Goal: Check status: Check status

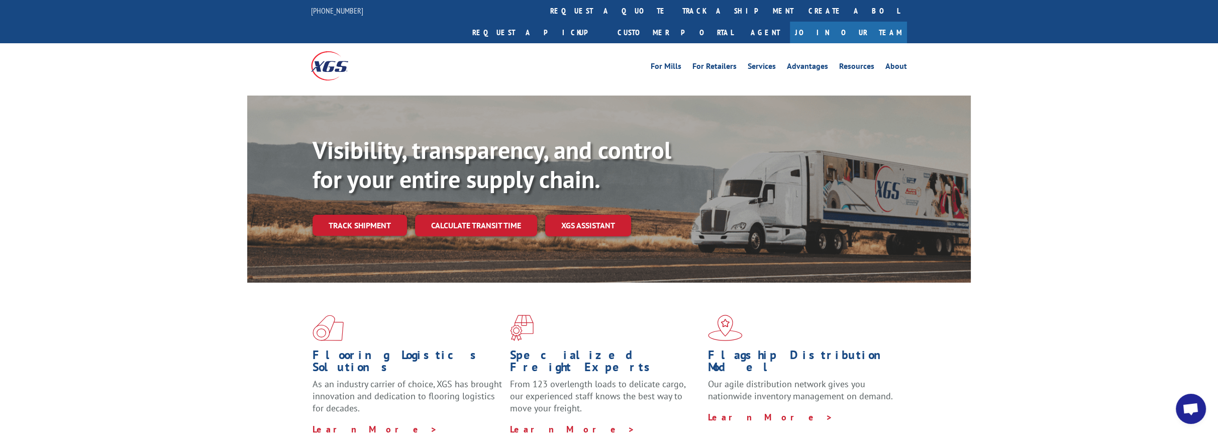
click at [338, 188] on div "Visibility, transparency, and control for your entire supply chain. Track shipm…" at bounding box center [642, 206] width 658 height 140
click at [338, 215] on link "Track shipment" at bounding box center [360, 225] width 94 height 21
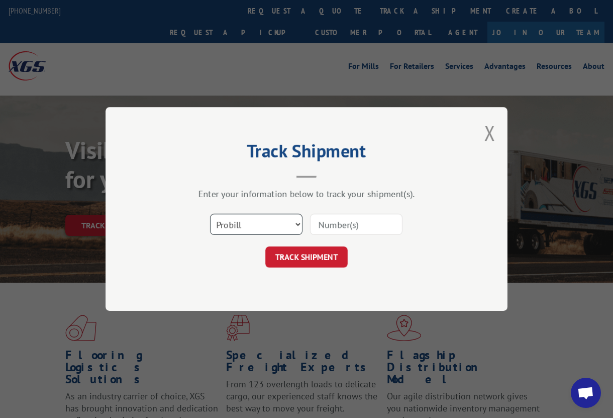
click at [266, 223] on select "Select category... Probill BOL PO" at bounding box center [256, 224] width 92 height 21
click at [361, 228] on input at bounding box center [356, 224] width 92 height 21
type input "54395054"
click button "TRACK SHIPMENT" at bounding box center [306, 256] width 82 height 21
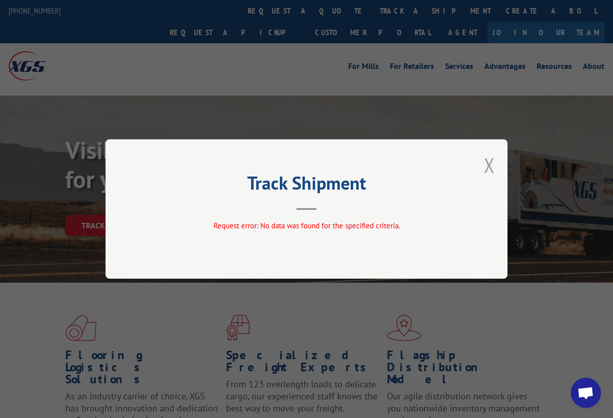
click at [489, 160] on button "Close modal" at bounding box center [489, 165] width 11 height 27
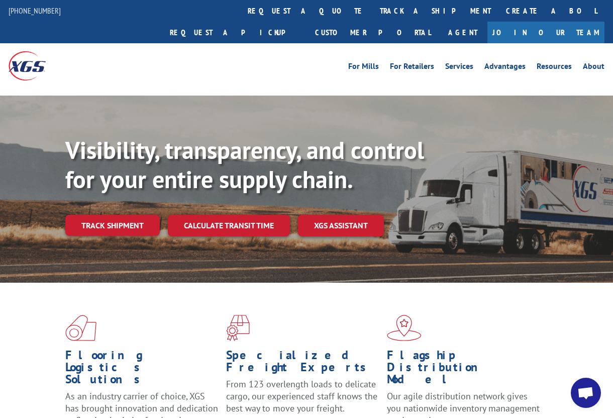
drag, startPoint x: 119, startPoint y: 206, endPoint x: 110, endPoint y: 185, distance: 22.5
click at [119, 215] on link "Track shipment" at bounding box center [112, 225] width 94 height 21
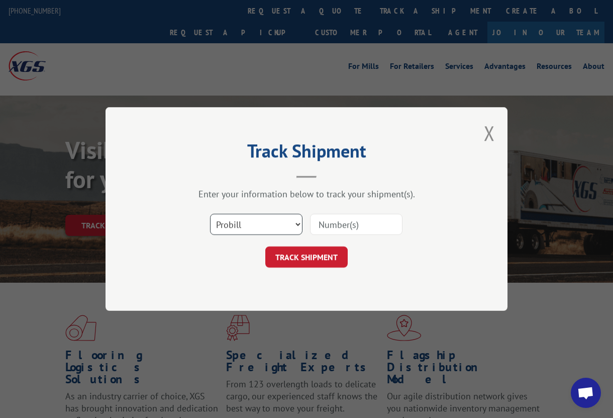
drag, startPoint x: 232, startPoint y: 221, endPoint x: 236, endPoint y: 233, distance: 12.4
click at [232, 221] on select "Select category... Probill BOL PO" at bounding box center [256, 224] width 92 height 21
select select "bol"
click at [210, 214] on select "Select category... Probill BOL PO" at bounding box center [256, 224] width 92 height 21
click at [322, 216] on input at bounding box center [356, 224] width 92 height 21
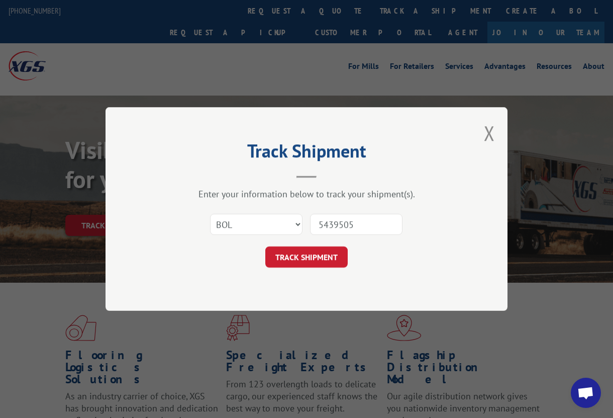
type input "54395054"
click button "TRACK SHIPMENT" at bounding box center [306, 256] width 82 height 21
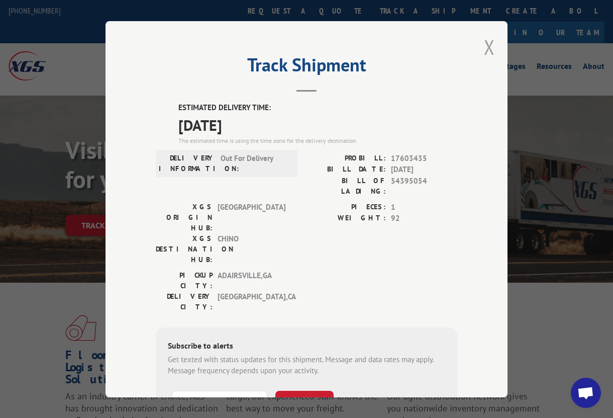
click at [486, 38] on button "Close modal" at bounding box center [489, 47] width 11 height 27
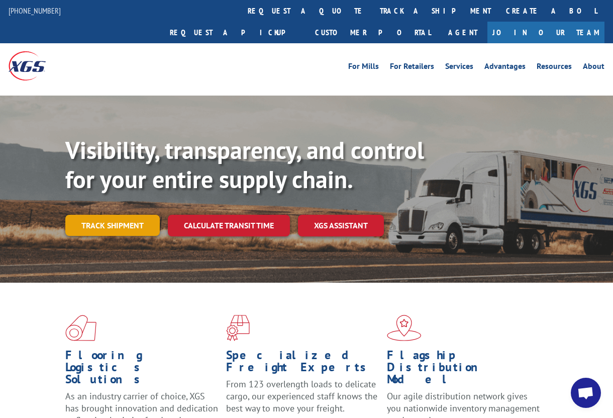
click at [105, 215] on link "Track shipment" at bounding box center [112, 225] width 94 height 21
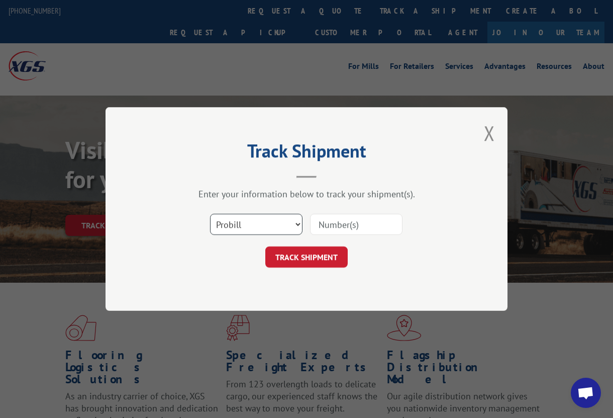
click at [271, 214] on select "Select category... Probill BOL PO" at bounding box center [256, 224] width 92 height 21
select select "bol"
click at [210, 214] on select "Select category... Probill BOL PO" at bounding box center [256, 224] width 92 height 21
click at [353, 214] on input at bounding box center [356, 224] width 92 height 21
click at [345, 219] on input at bounding box center [356, 224] width 92 height 21
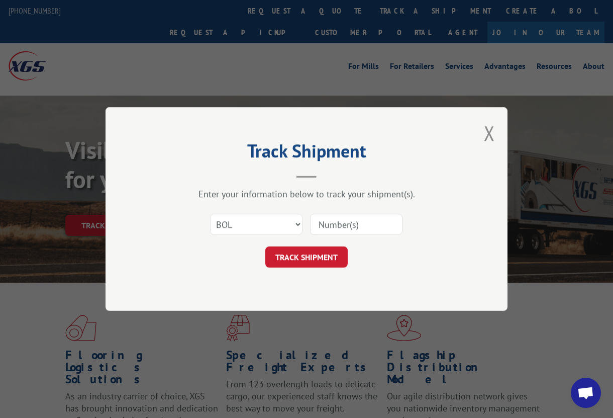
click at [352, 233] on input at bounding box center [356, 224] width 92 height 21
click at [363, 226] on input at bounding box center [356, 224] width 92 height 21
drag, startPoint x: 363, startPoint y: 226, endPoint x: 211, endPoint y: 219, distance: 152.9
click at [211, 219] on div "Select category... Probill BOL PO" at bounding box center [307, 224] width 302 height 33
type input "54395024"
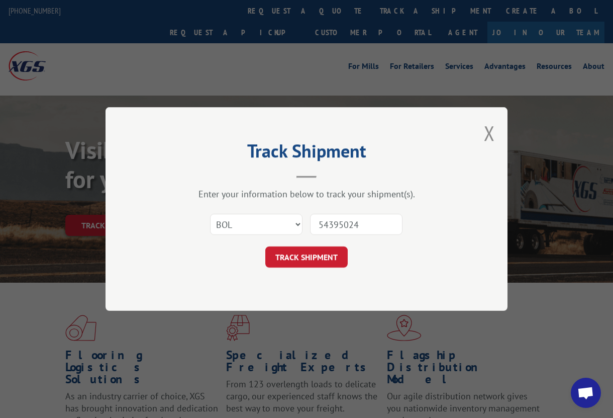
click button "TRACK SHIPMENT" at bounding box center [306, 256] width 82 height 21
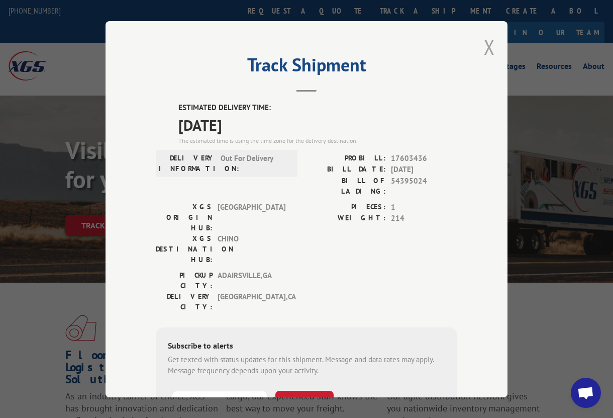
click at [484, 36] on button "Close modal" at bounding box center [489, 47] width 11 height 27
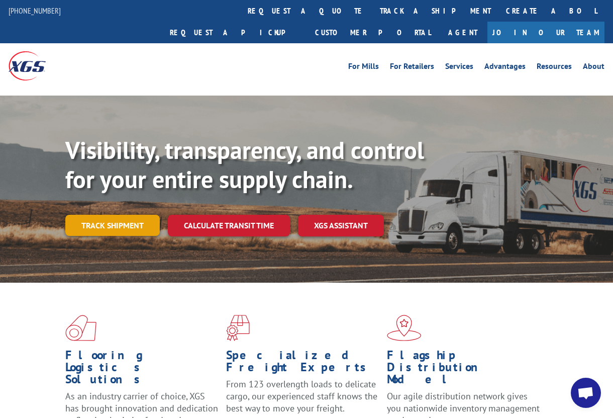
click at [134, 215] on link "Track shipment" at bounding box center [112, 225] width 94 height 21
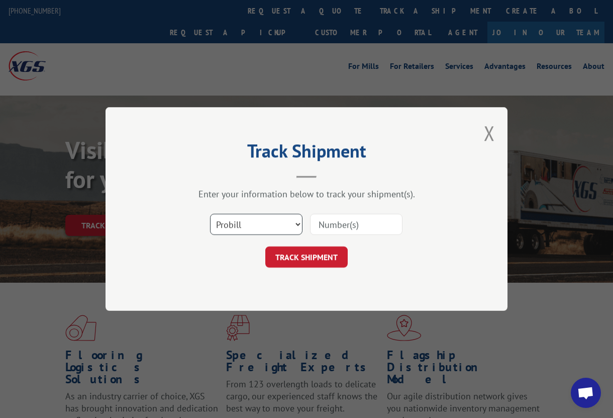
click at [258, 215] on select "Select category... Probill BOL PO" at bounding box center [256, 224] width 92 height 21
select select "bol"
click at [210, 214] on select "Select category... Probill BOL PO" at bounding box center [256, 224] width 92 height 21
click at [325, 224] on input at bounding box center [356, 224] width 92 height 21
type input "3374141"
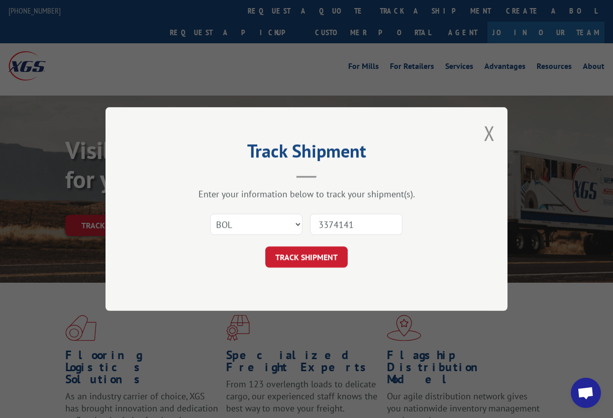
click button "TRACK SHIPMENT" at bounding box center [306, 256] width 82 height 21
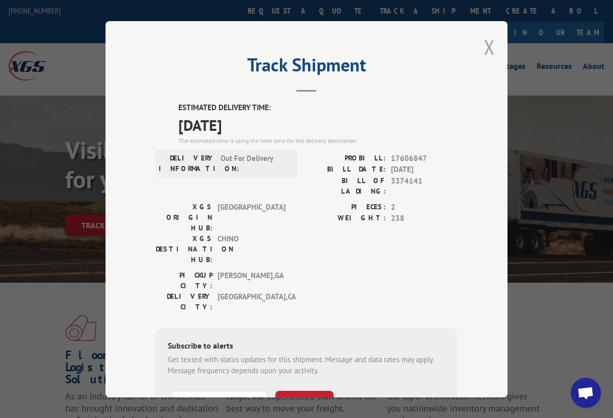
click at [484, 34] on button "Close modal" at bounding box center [489, 47] width 11 height 27
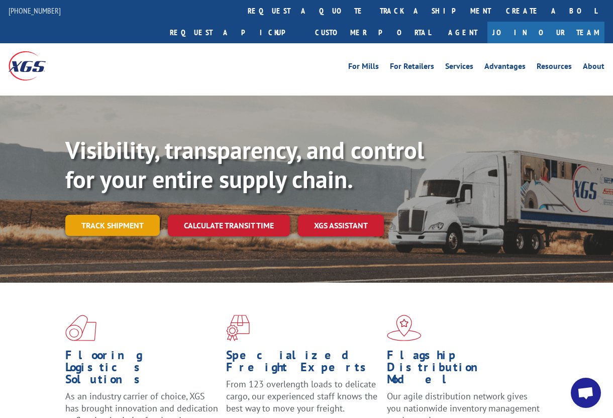
click at [134, 215] on link "Track shipment" at bounding box center [112, 225] width 94 height 21
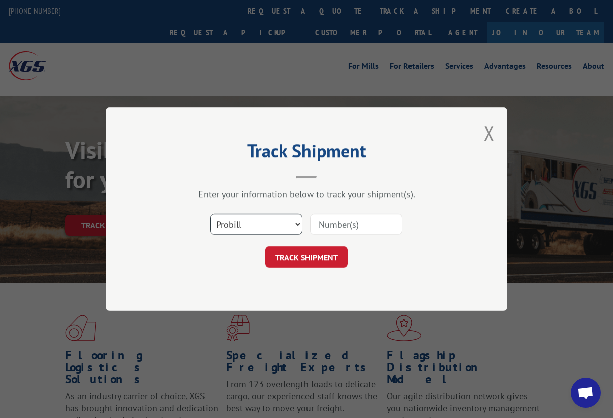
click at [255, 215] on select "Select category... Probill BOL PO" at bounding box center [256, 224] width 92 height 21
select select "bol"
click at [210, 214] on select "Select category... Probill BOL PO" at bounding box center [256, 224] width 92 height 21
click at [347, 222] on input at bounding box center [356, 224] width 92 height 21
type input "3374141"
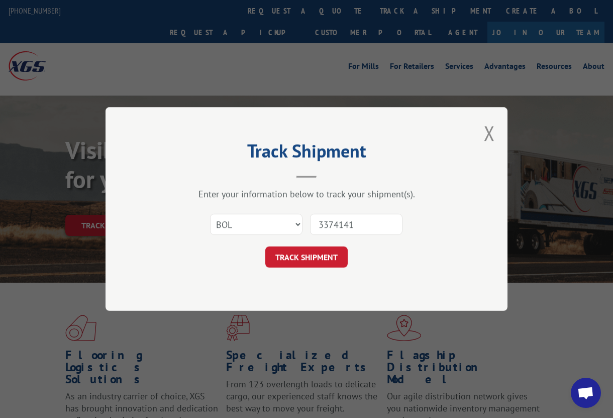
click button "TRACK SHIPMENT" at bounding box center [306, 256] width 82 height 21
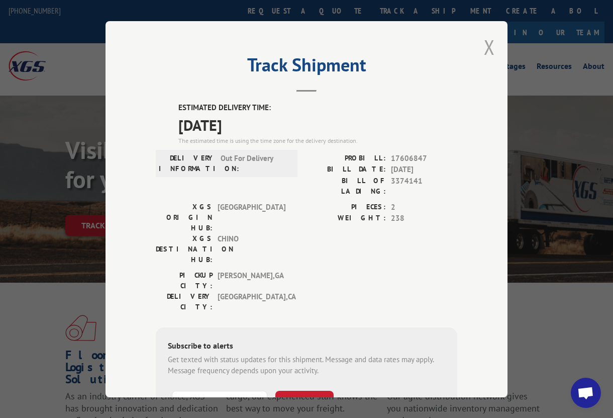
click at [486, 44] on button "Close modal" at bounding box center [489, 47] width 11 height 27
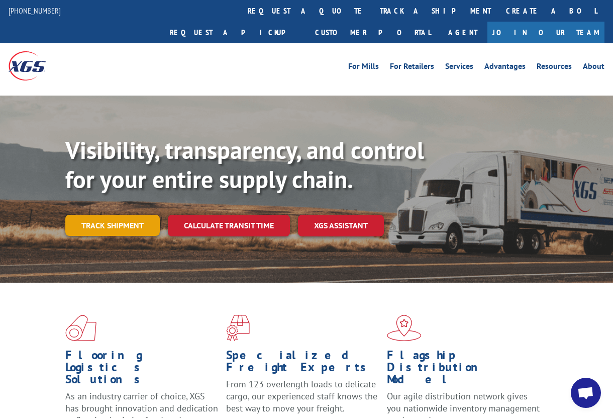
click at [131, 215] on link "Track shipment" at bounding box center [112, 225] width 94 height 21
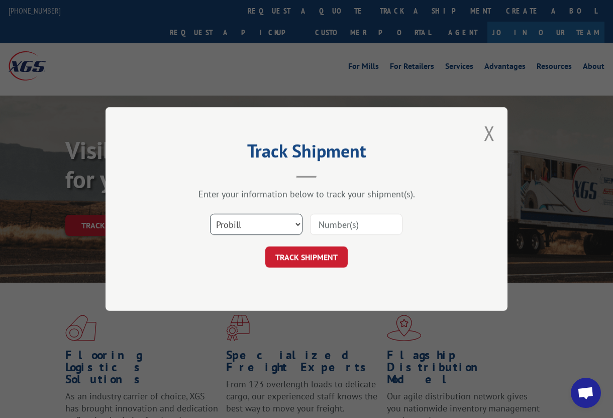
drag, startPoint x: 238, startPoint y: 225, endPoint x: 236, endPoint y: 231, distance: 5.7
click at [238, 225] on select "Select category... Probill BOL PO" at bounding box center [256, 224] width 92 height 21
select select "bol"
click at [210, 214] on select "Select category... Probill BOL PO" at bounding box center [256, 224] width 92 height 21
click at [358, 228] on input at bounding box center [356, 224] width 92 height 21
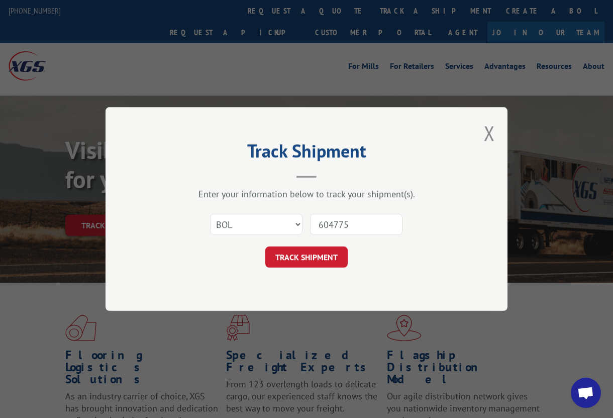
type input "6047759"
click button "TRACK SHIPMENT" at bounding box center [306, 256] width 82 height 21
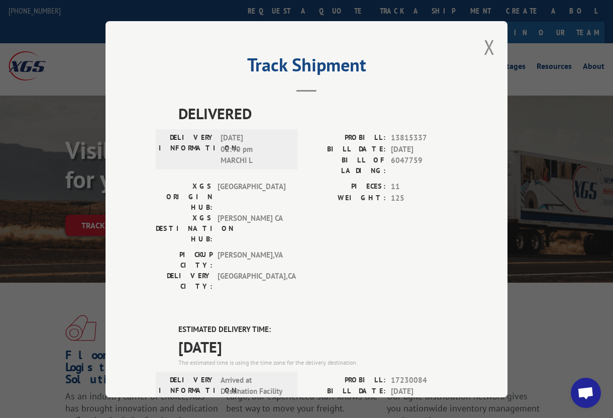
click at [479, 39] on div "Track Shipment DELIVERED DELIVERY INFORMATION: [DATE] 02:40 pm MARCHI L PROBILL…" at bounding box center [307, 209] width 402 height 376
click at [485, 34] on button "Close modal" at bounding box center [489, 47] width 11 height 27
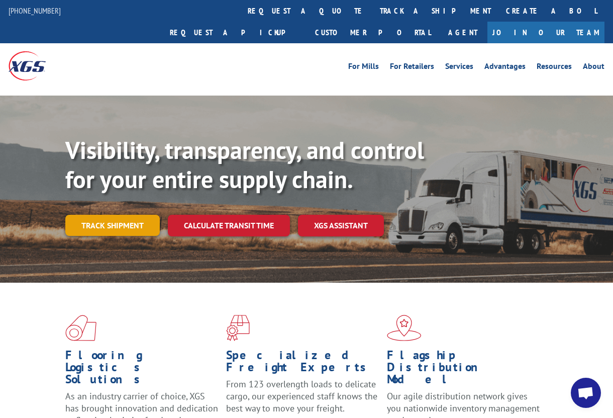
click at [94, 215] on link "Track shipment" at bounding box center [112, 225] width 94 height 21
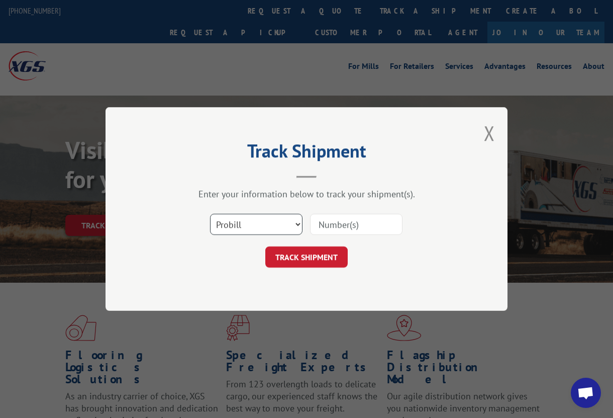
click at [225, 223] on select "Select category... Probill BOL PO" at bounding box center [256, 224] width 92 height 21
select select "bol"
click at [210, 214] on select "Select category... Probill BOL PO" at bounding box center [256, 224] width 92 height 21
click at [341, 227] on input at bounding box center [356, 224] width 92 height 21
type input "54396351"
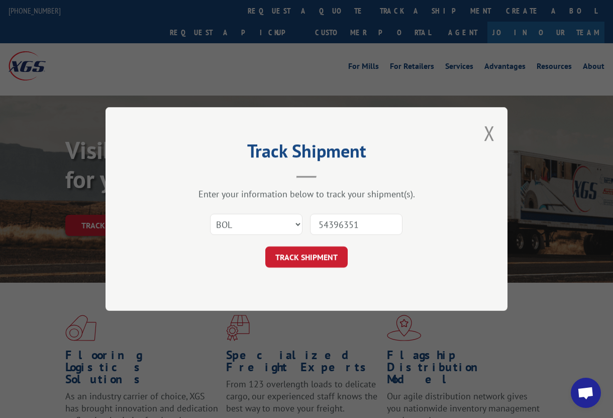
click button "TRACK SHIPMENT" at bounding box center [306, 256] width 82 height 21
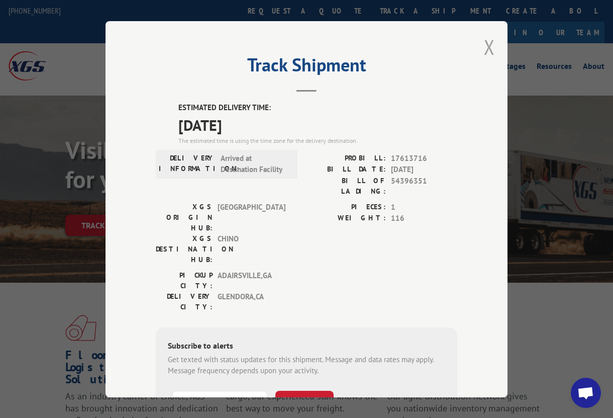
click at [487, 44] on button "Close modal" at bounding box center [489, 47] width 11 height 27
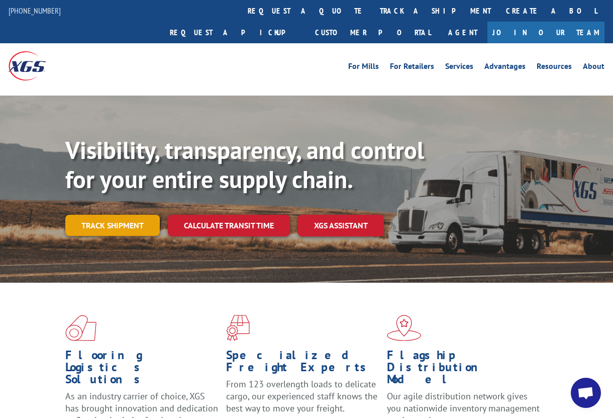
click at [97, 215] on link "Track shipment" at bounding box center [112, 225] width 94 height 21
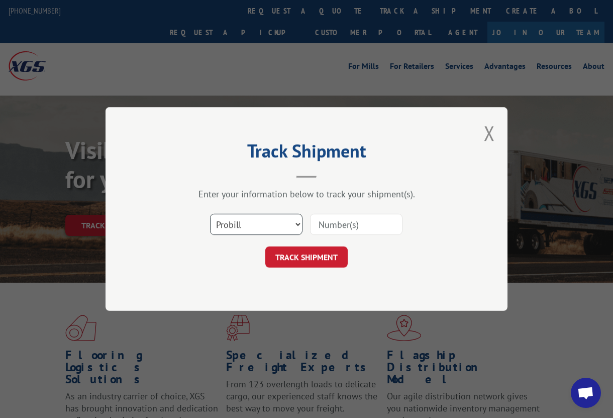
click at [248, 227] on select "Select category... Probill BOL PO" at bounding box center [256, 224] width 92 height 21
select select "bol"
click at [210, 214] on select "Select category... Probill BOL PO" at bounding box center [256, 224] width 92 height 21
click at [331, 222] on input at bounding box center [356, 224] width 92 height 21
type input "54396350"
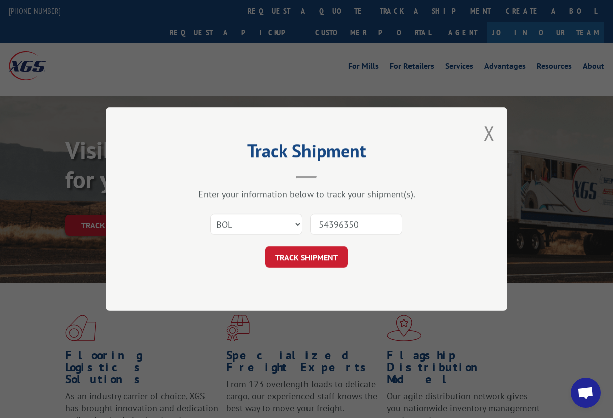
click button "TRACK SHIPMENT" at bounding box center [306, 256] width 82 height 21
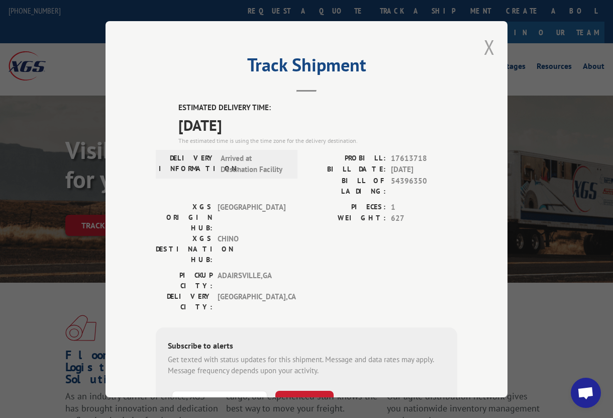
click at [484, 34] on button "Close modal" at bounding box center [489, 47] width 11 height 27
